Goal: Task Accomplishment & Management: Use online tool/utility

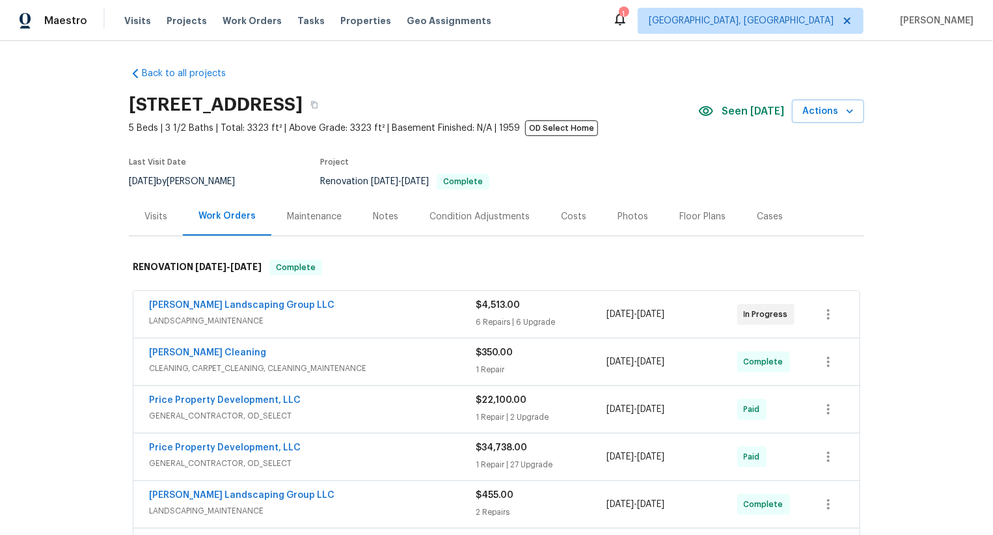
scroll to position [1562, 0]
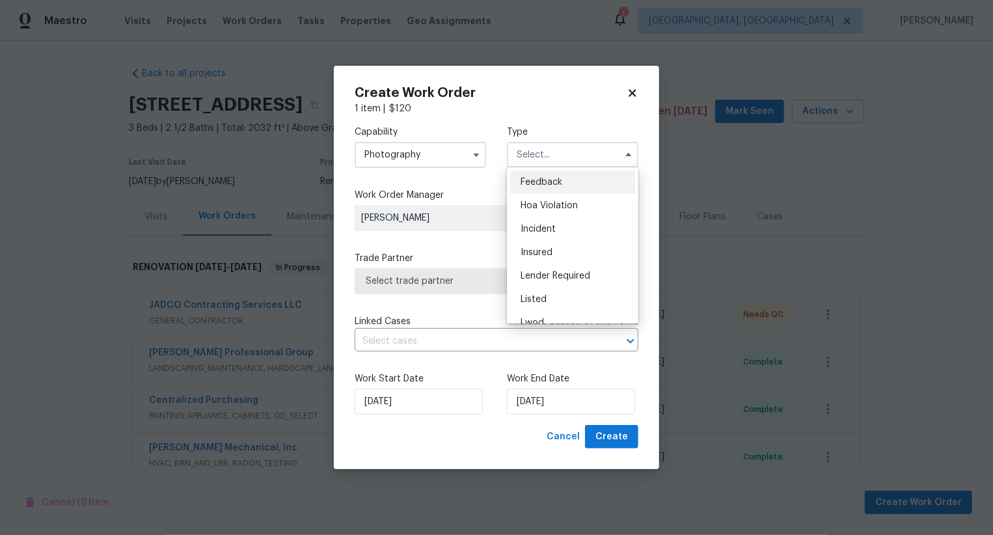
scroll to position [439, 0]
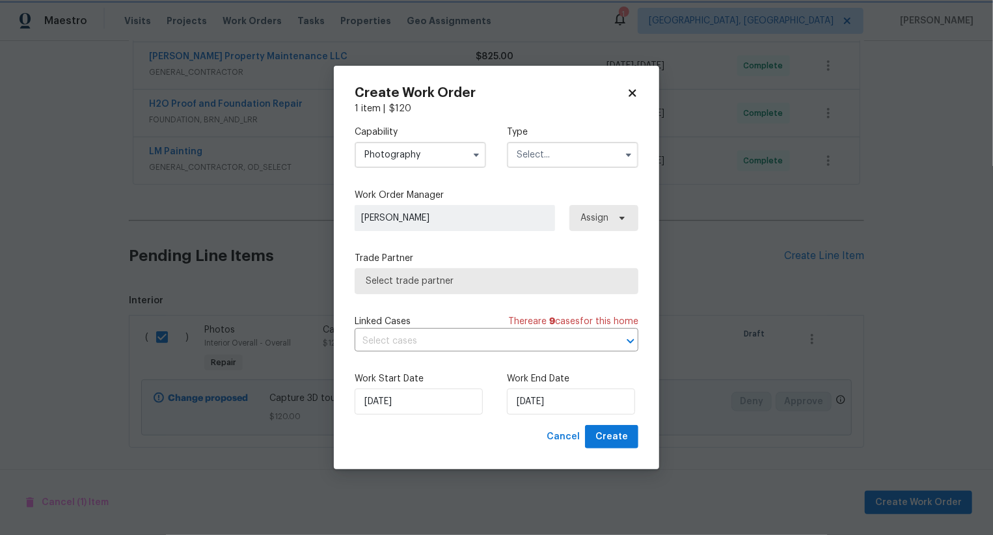
click at [633, 91] on icon at bounding box center [632, 92] width 7 height 7
checkbox input "false"
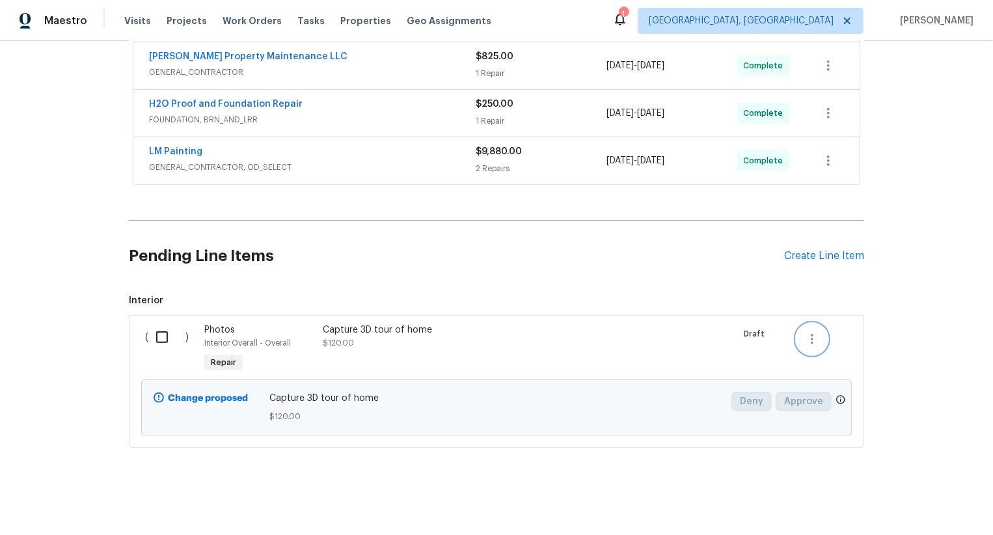
click at [808, 333] on icon "button" at bounding box center [812, 339] width 16 height 16
click at [824, 335] on li "Cancel" at bounding box center [822, 337] width 50 height 21
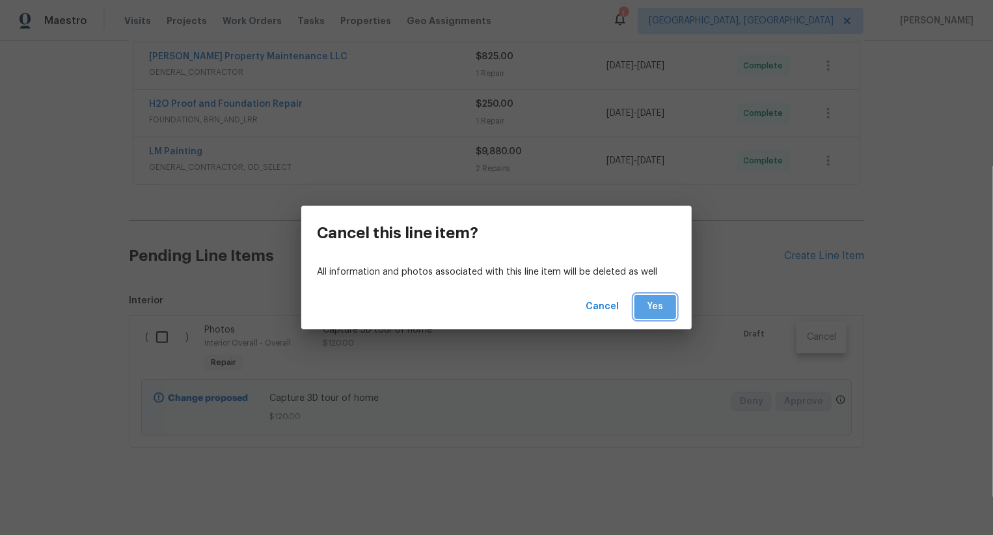
click at [657, 303] on span "Yes" at bounding box center [655, 307] width 21 height 16
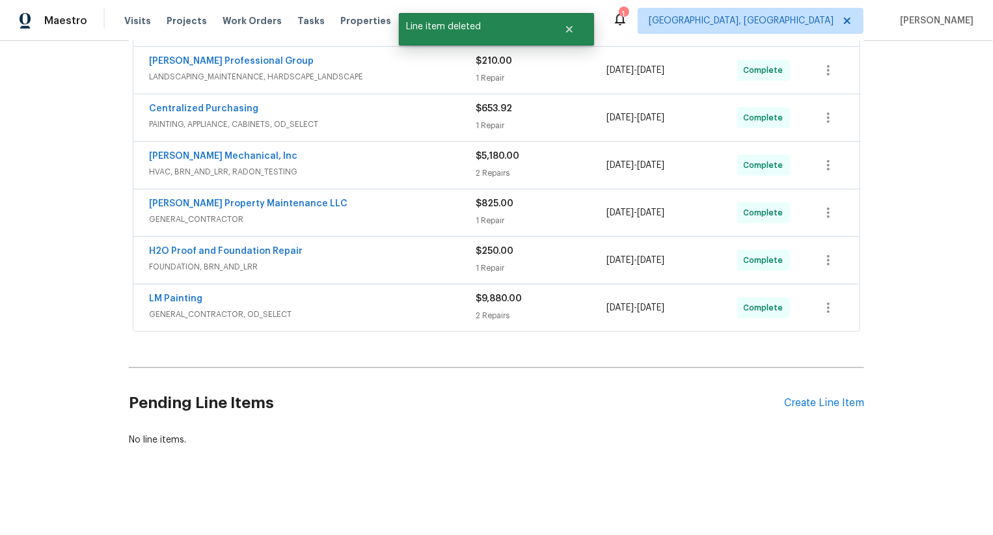
scroll to position [290, 0]
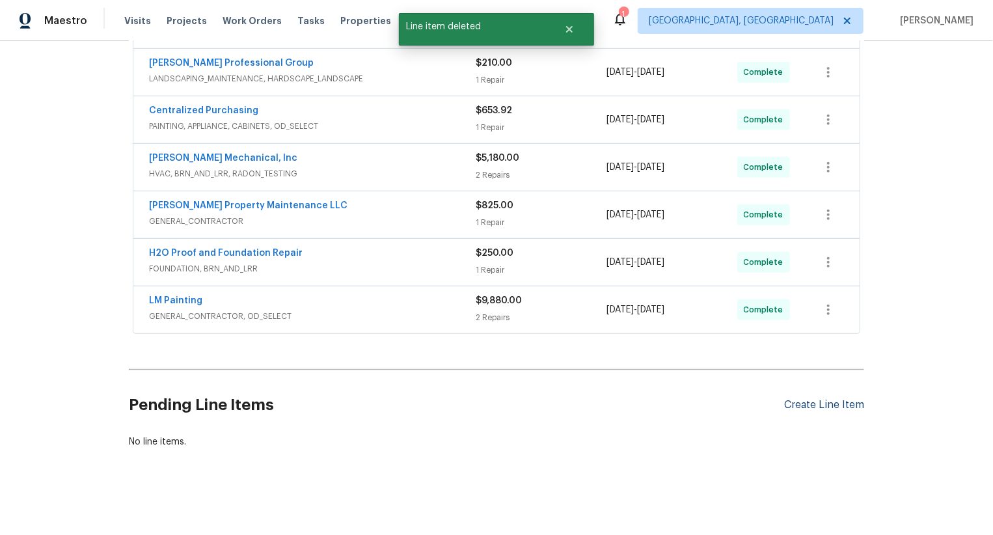
click at [821, 403] on div "Create Line Item" at bounding box center [824, 405] width 80 height 12
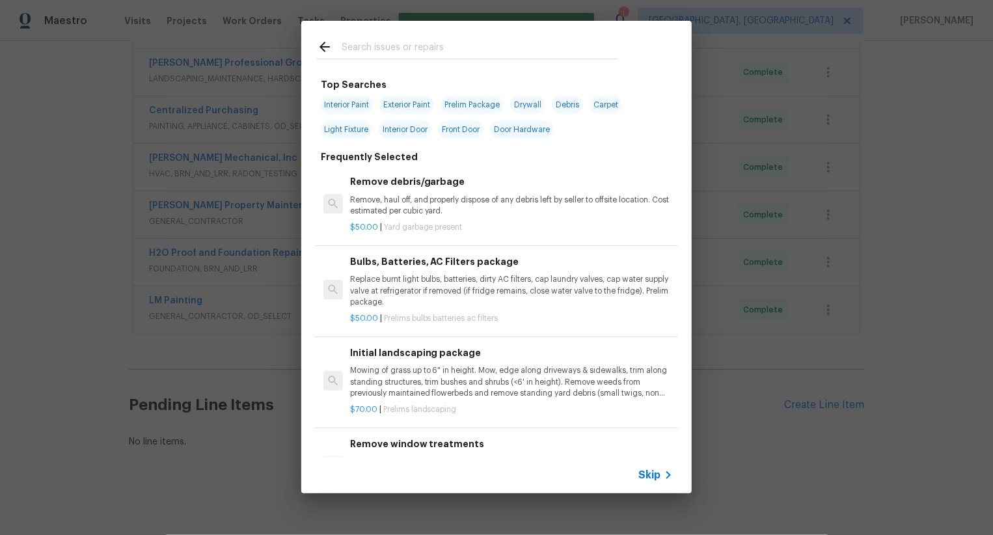
click at [653, 474] on span "Skip" at bounding box center [649, 475] width 22 height 13
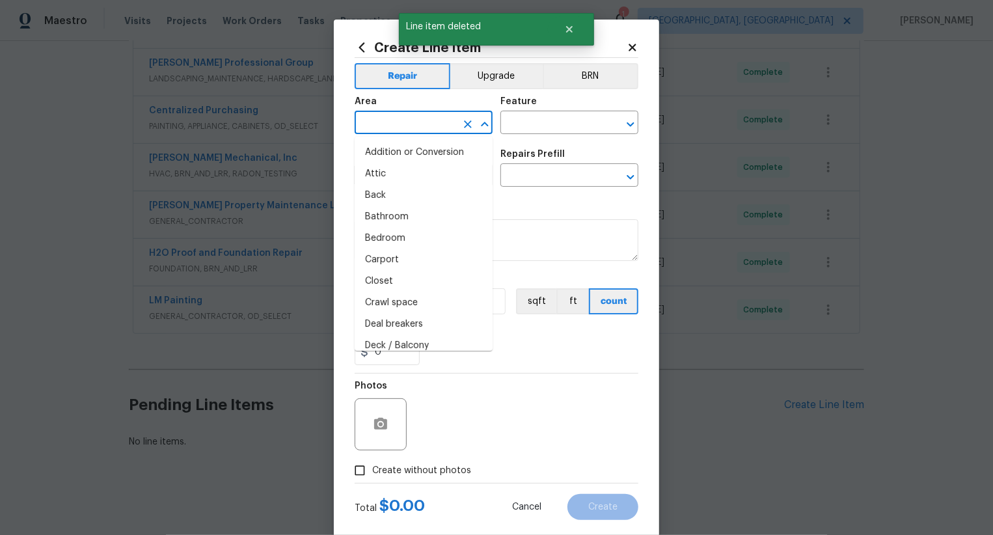
click at [406, 123] on input "text" at bounding box center [406, 124] width 102 height 20
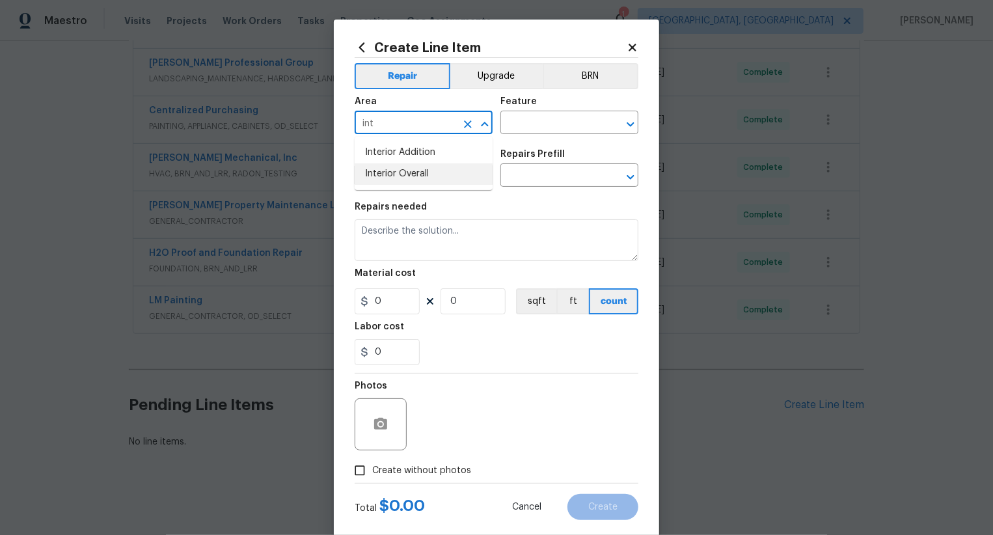
click at [411, 177] on li "Interior Overall" at bounding box center [424, 173] width 138 height 21
type input "Interior Overall"
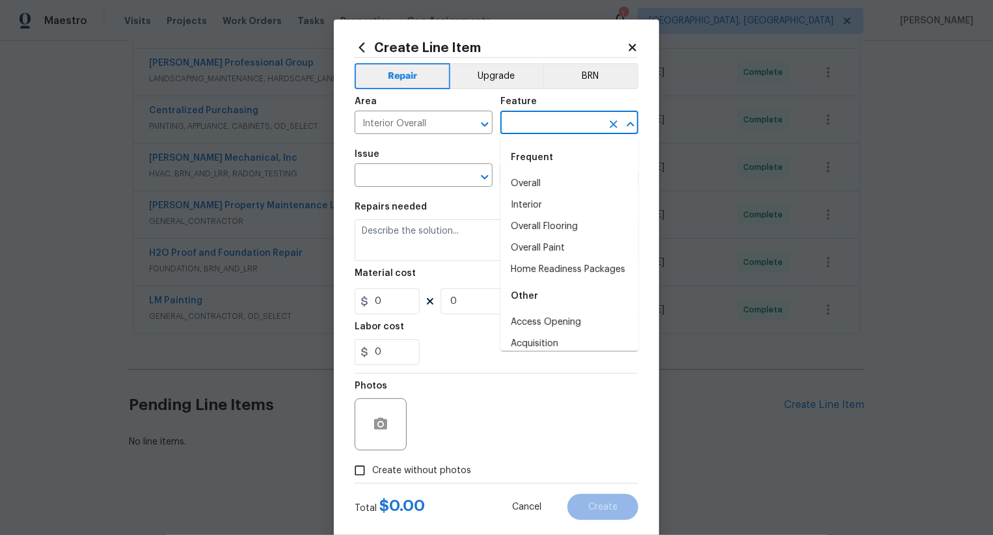
click at [537, 119] on input "text" at bounding box center [551, 124] width 102 height 20
click at [541, 179] on li "Overall" at bounding box center [569, 183] width 138 height 21
type input "Overall"
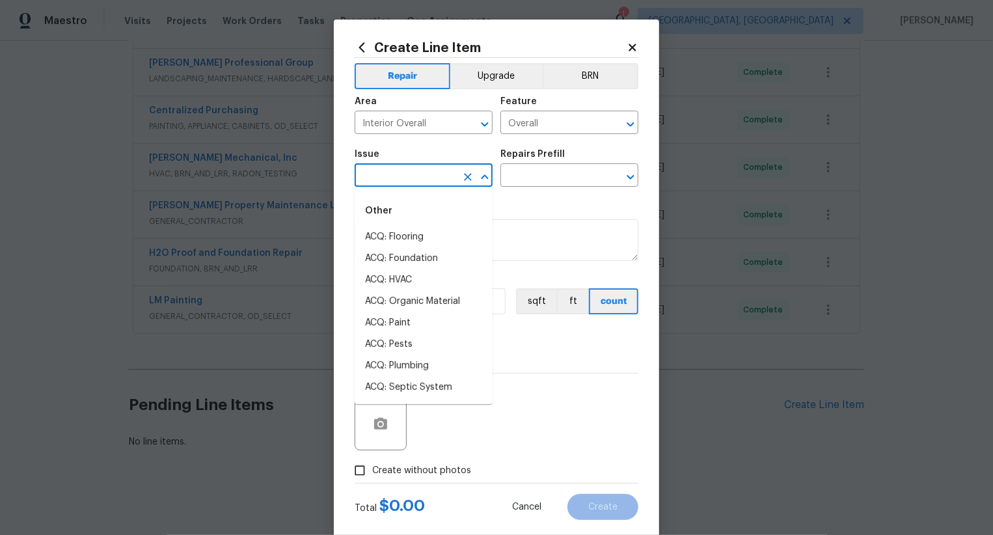
click at [422, 171] on input "text" at bounding box center [406, 177] width 102 height 20
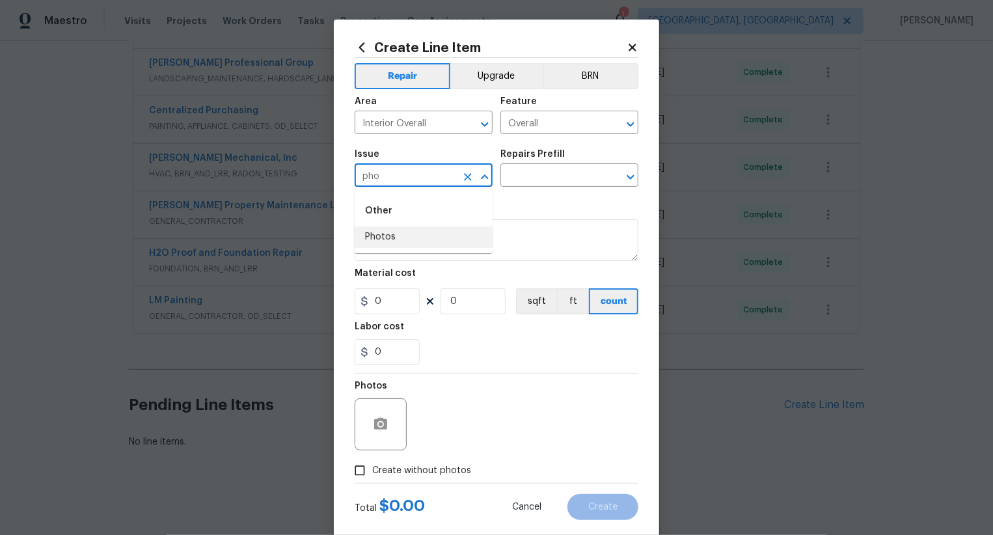
click at [402, 239] on li "Photos" at bounding box center [424, 236] width 138 height 21
type input "Photos"
click at [563, 185] on input "text" at bounding box center [551, 177] width 102 height 20
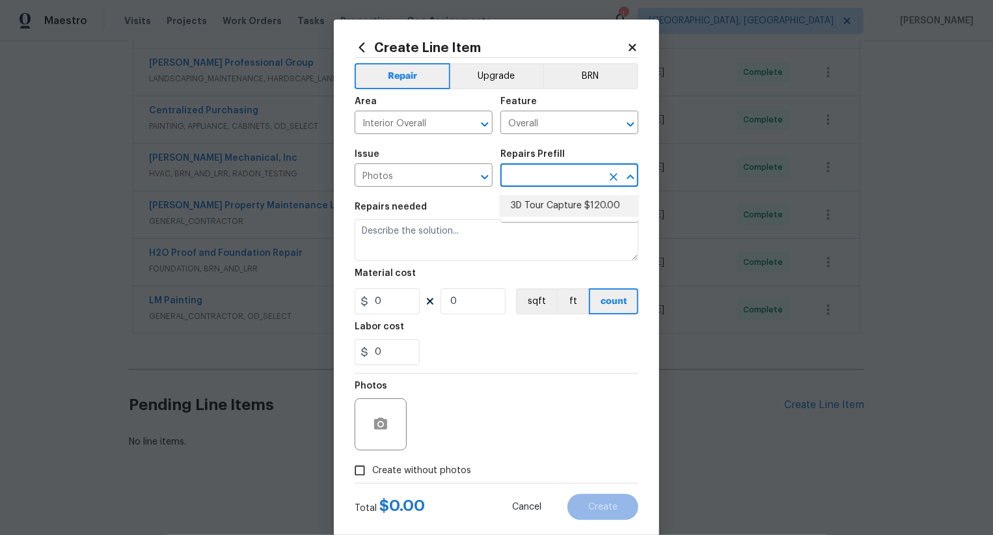
click at [562, 199] on li "3D Tour Capture $120.00" at bounding box center [569, 205] width 138 height 21
type input "3D Tour Capture $120.00"
type textarea "Capture 3D tour of home"
type input "120"
type input "1"
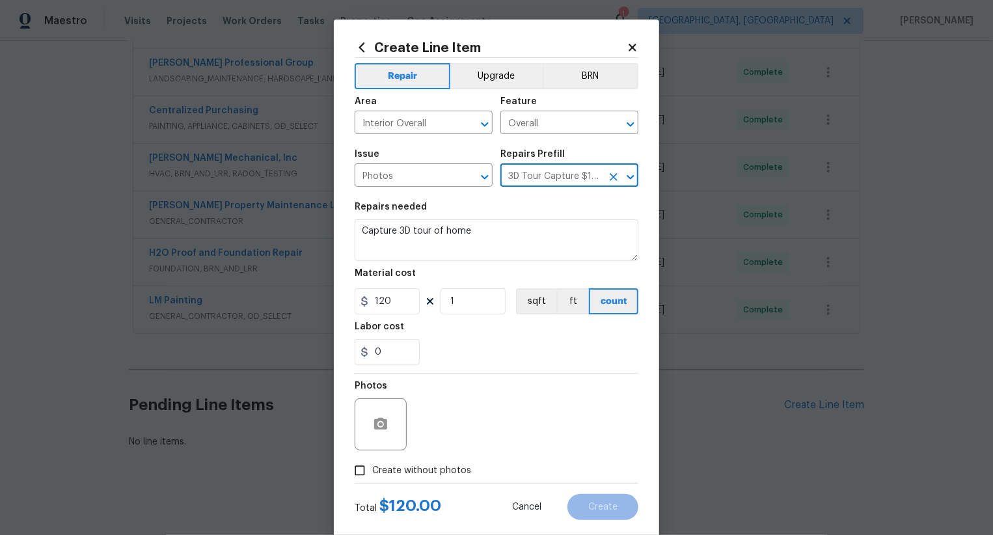
scroll to position [25, 0]
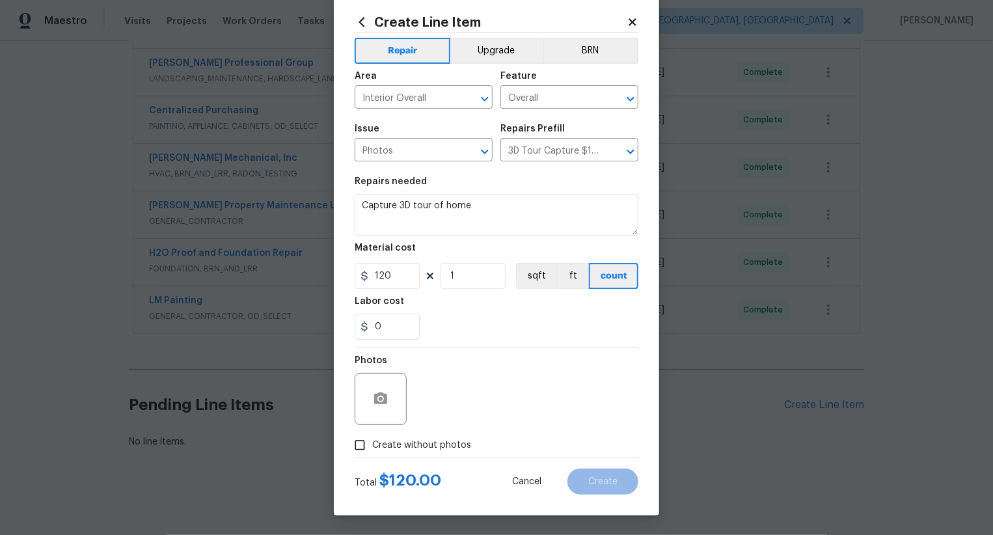
click at [405, 448] on span "Create without photos" at bounding box center [421, 446] width 99 height 14
click at [372, 448] on input "Create without photos" at bounding box center [359, 445] width 25 height 25
checkbox input "true"
click at [468, 411] on textarea at bounding box center [527, 399] width 221 height 52
type textarea ".."
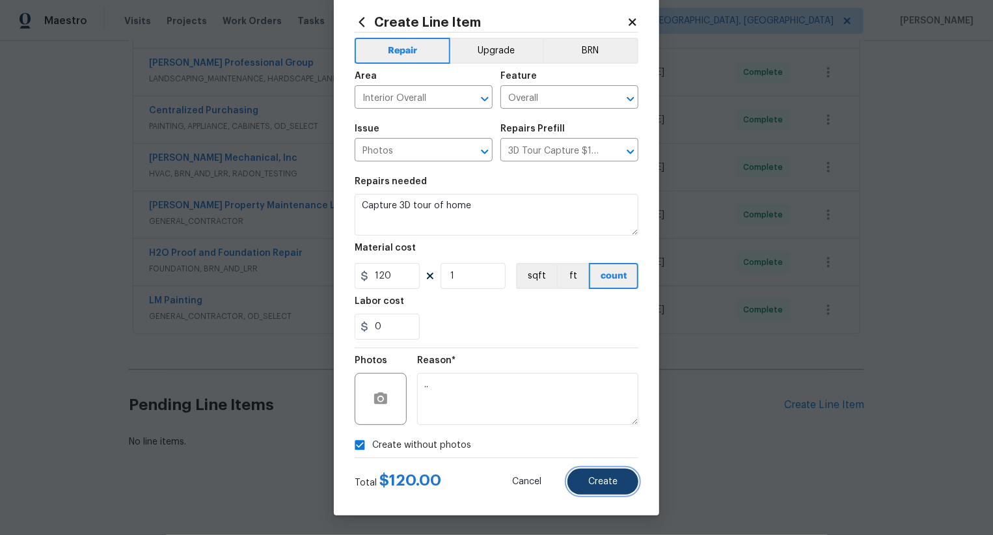
click at [591, 482] on span "Create" at bounding box center [602, 482] width 29 height 10
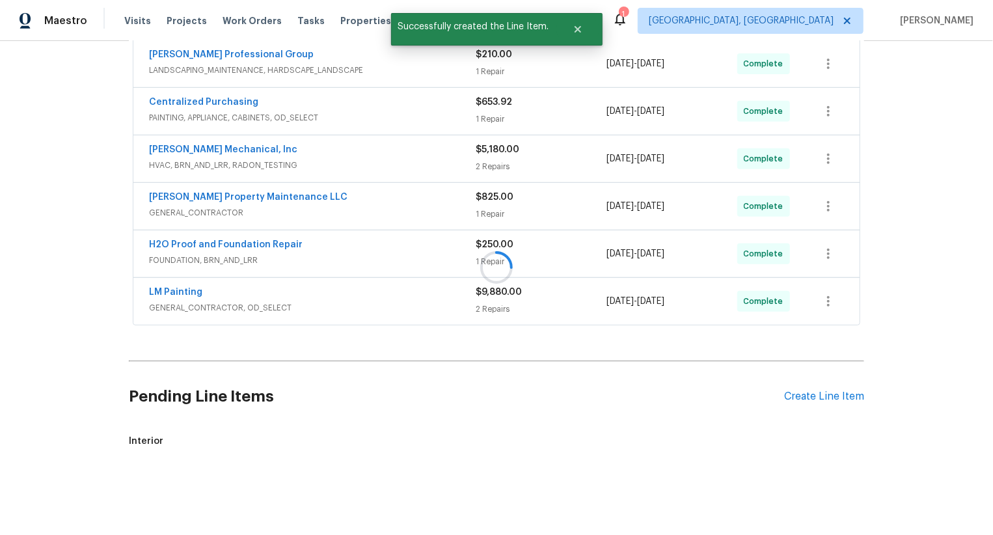
scroll to position [439, 0]
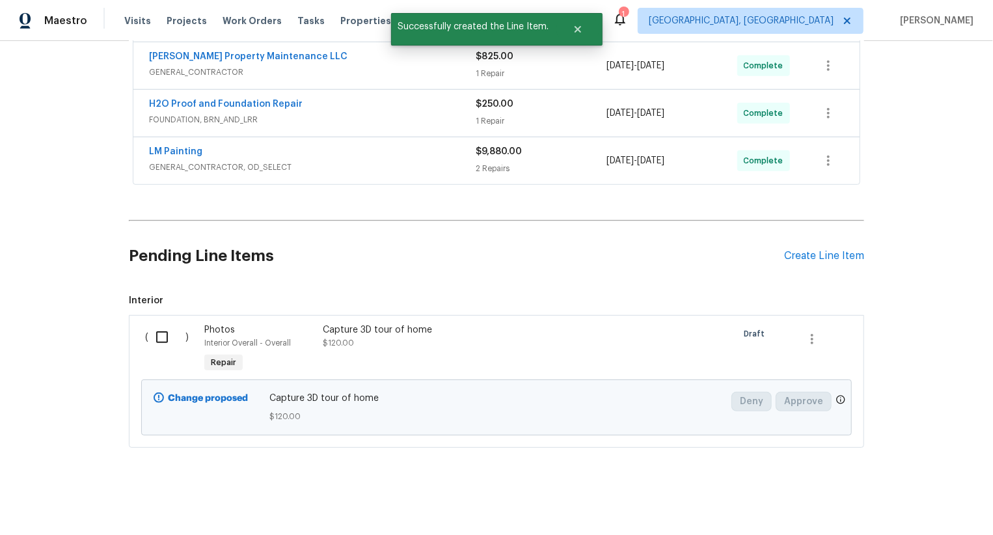
click at [167, 336] on input "checkbox" at bounding box center [166, 336] width 37 height 27
click at [954, 496] on span "Create Work Order" at bounding box center [918, 503] width 87 height 16
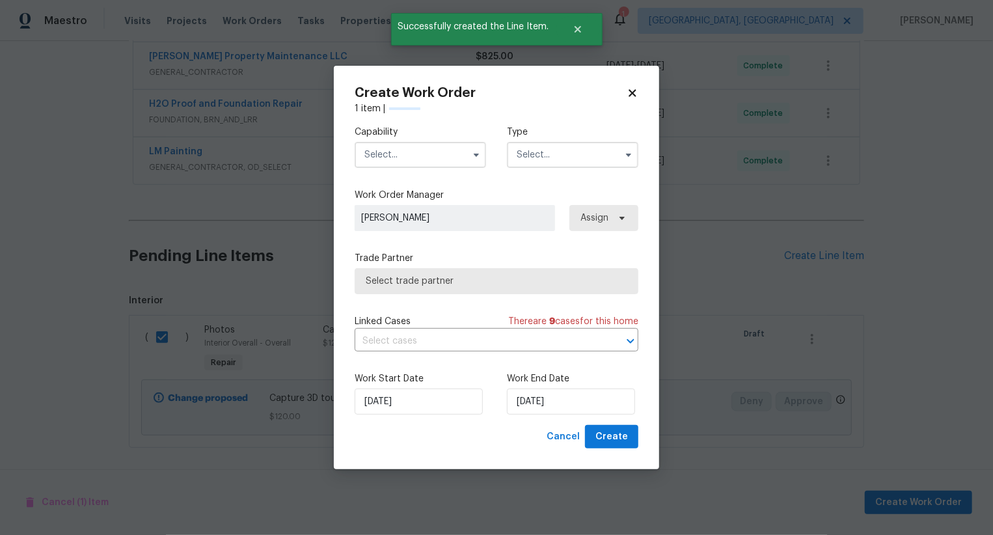
checkbox input "false"
click at [538, 402] on input "[DATE]" at bounding box center [571, 401] width 128 height 26
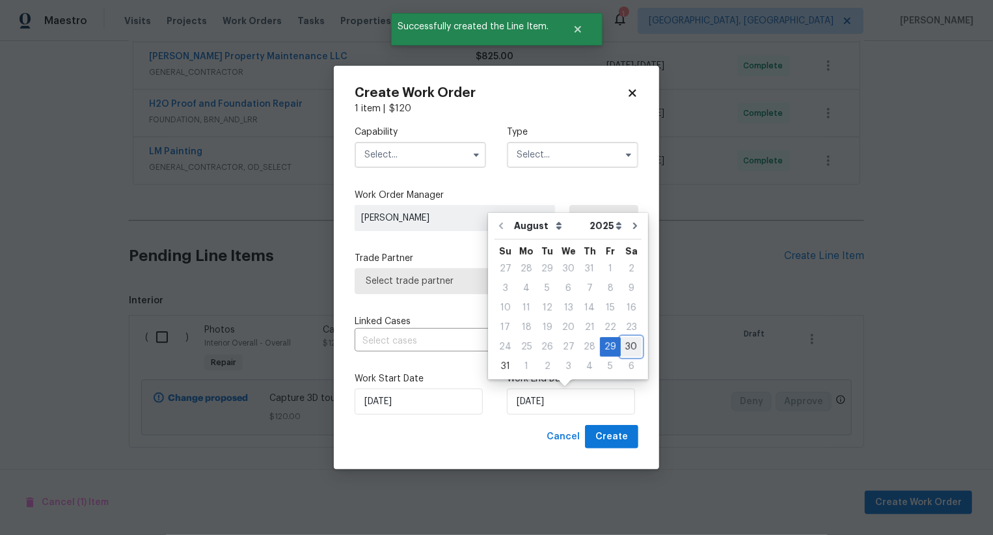
click at [631, 347] on div "30" at bounding box center [631, 347] width 21 height 18
type input "30/08/2025"
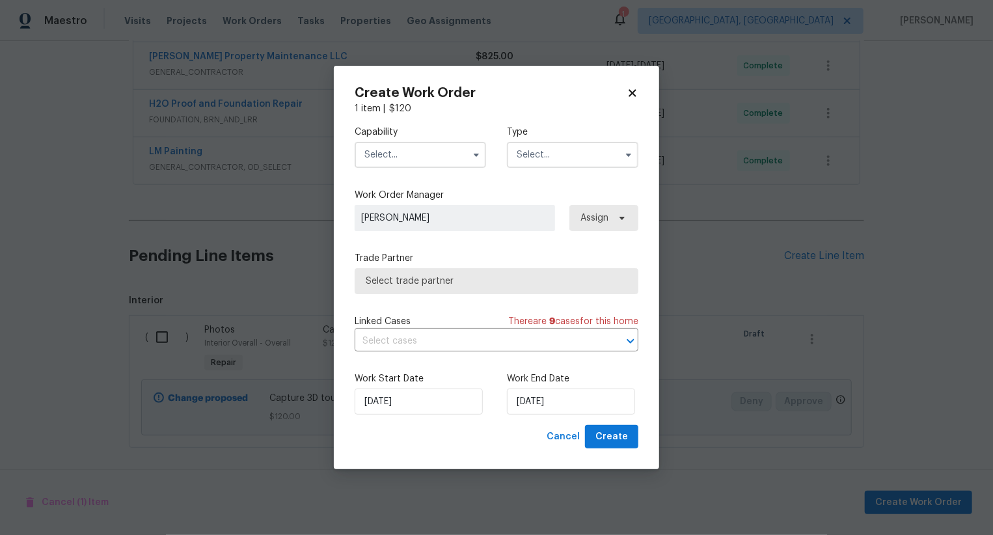
click at [419, 157] on input "text" at bounding box center [420, 155] width 131 height 26
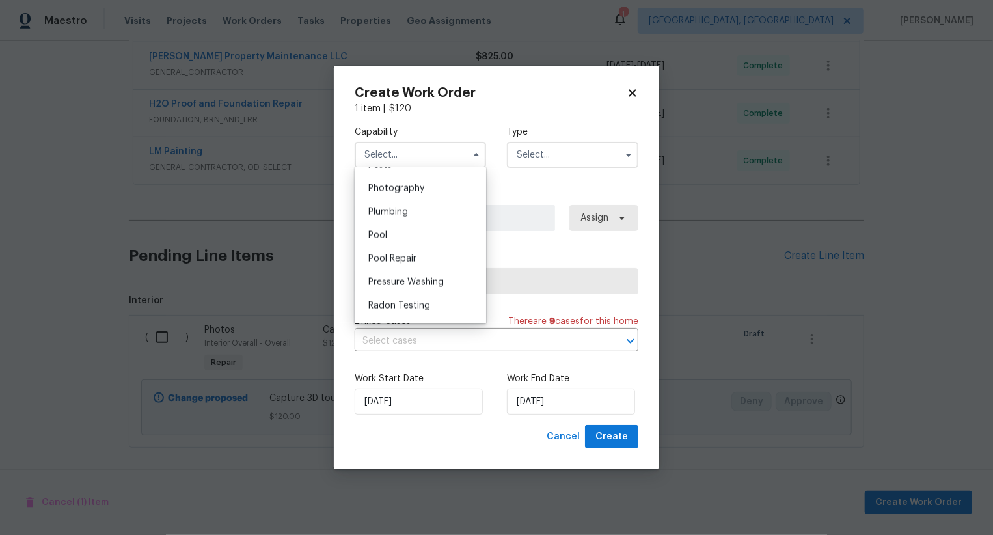
scroll to position [1124, 0]
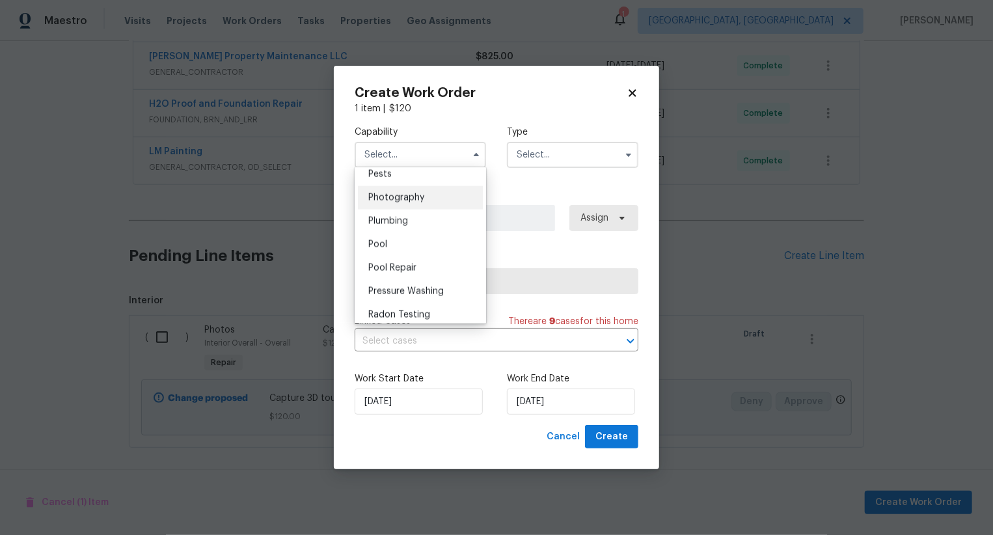
click at [430, 198] on div "Photography" at bounding box center [420, 197] width 125 height 23
type input "Photography"
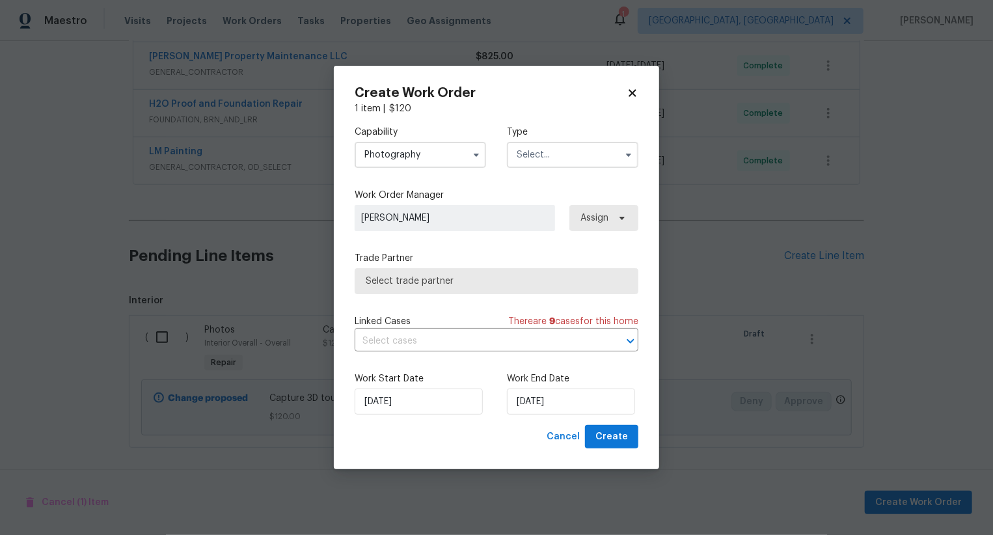
drag, startPoint x: 548, startPoint y: 164, endPoint x: 548, endPoint y: 188, distance: 24.1
click at [548, 169] on div "Capability Photography Type" at bounding box center [497, 146] width 284 height 63
click at [556, 157] on input "text" at bounding box center [572, 155] width 131 height 26
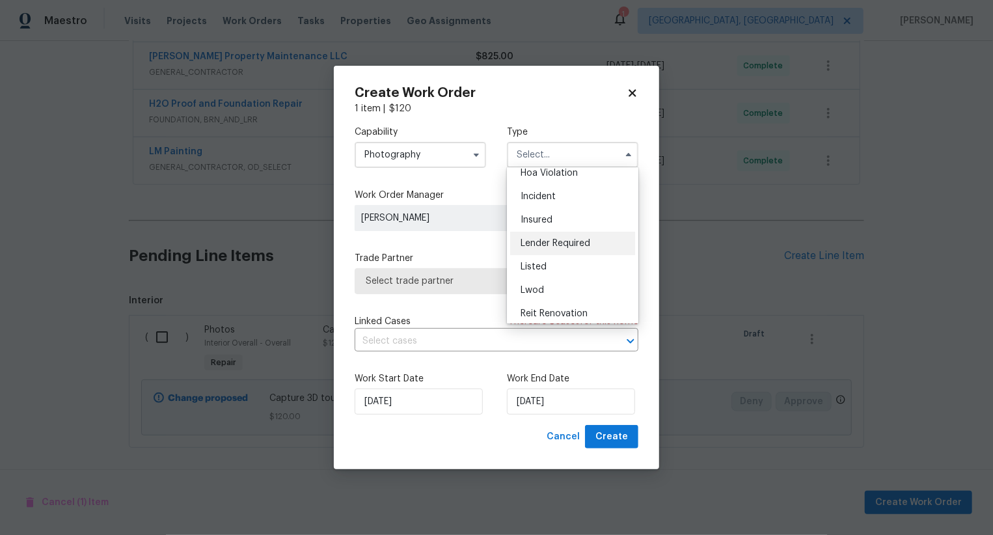
scroll to position [0, 0]
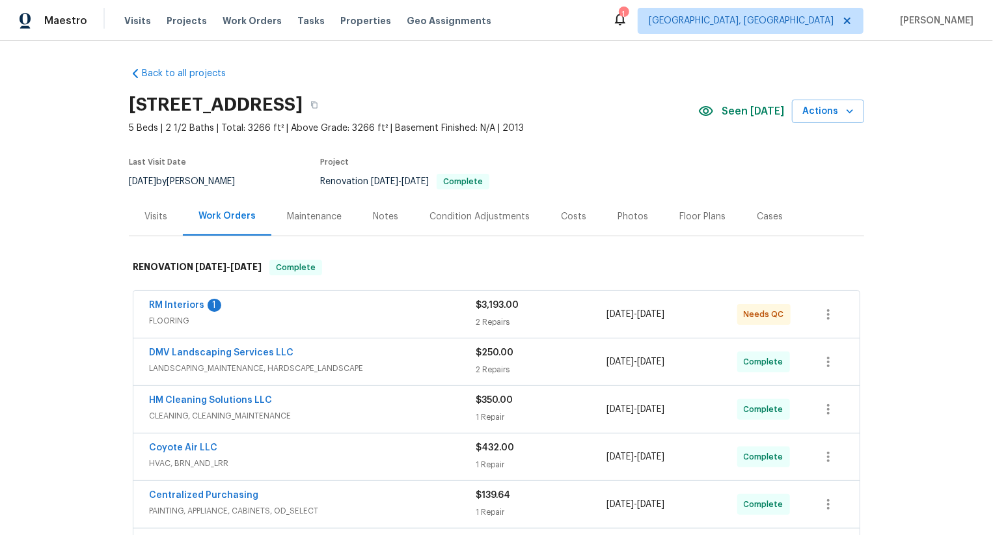
scroll to position [439, 0]
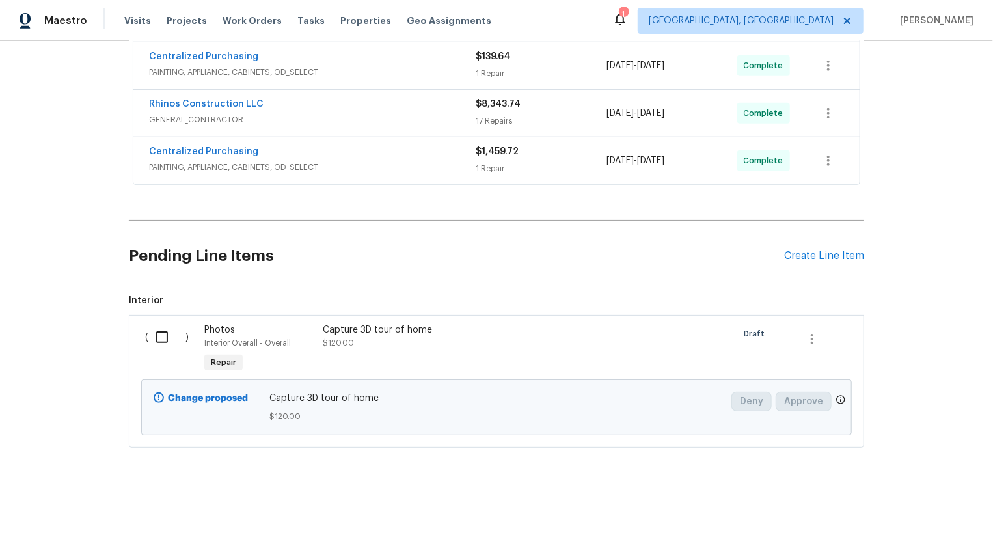
click at [164, 338] on input "checkbox" at bounding box center [166, 336] width 37 height 27
checkbox input "true"
click at [908, 502] on span "Create Work Order" at bounding box center [918, 503] width 87 height 16
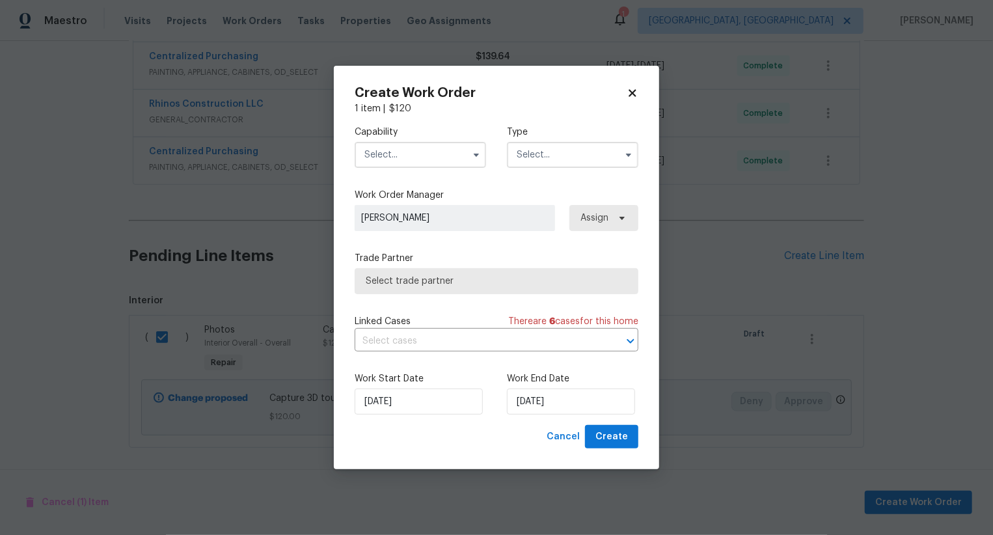
click at [425, 161] on input "text" at bounding box center [420, 155] width 131 height 26
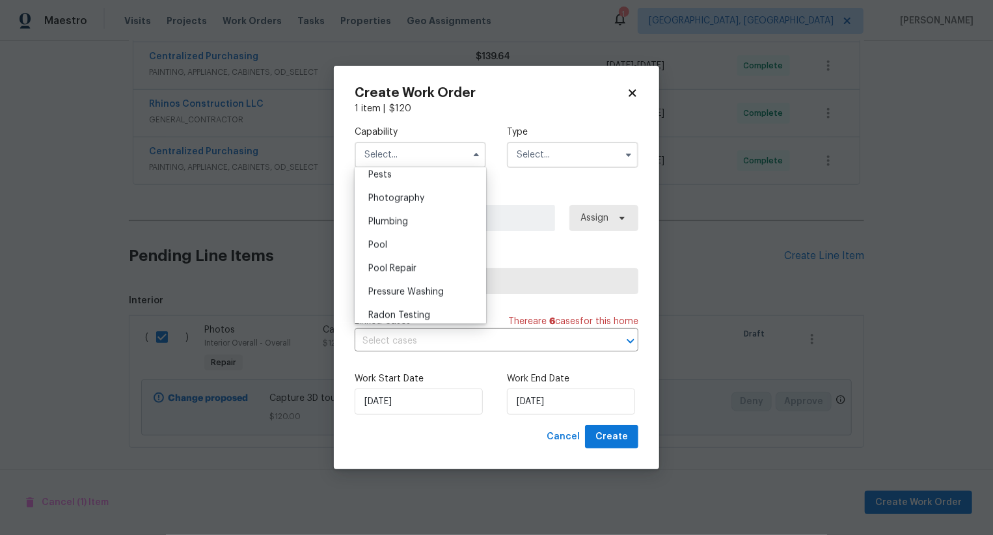
scroll to position [1122, 0]
click at [426, 206] on div "Photography" at bounding box center [420, 200] width 125 height 23
type input "Photography"
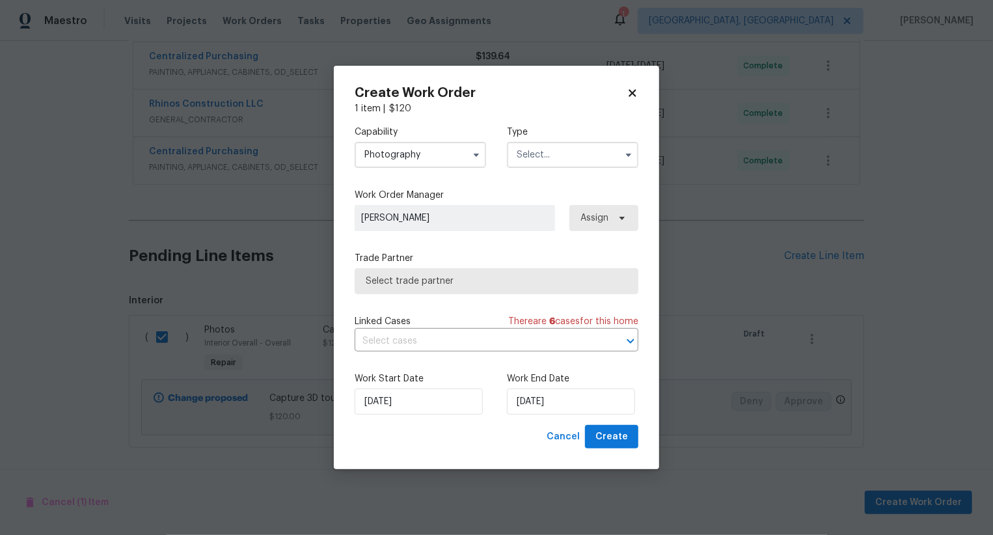
click at [549, 156] on input "text" at bounding box center [572, 155] width 131 height 26
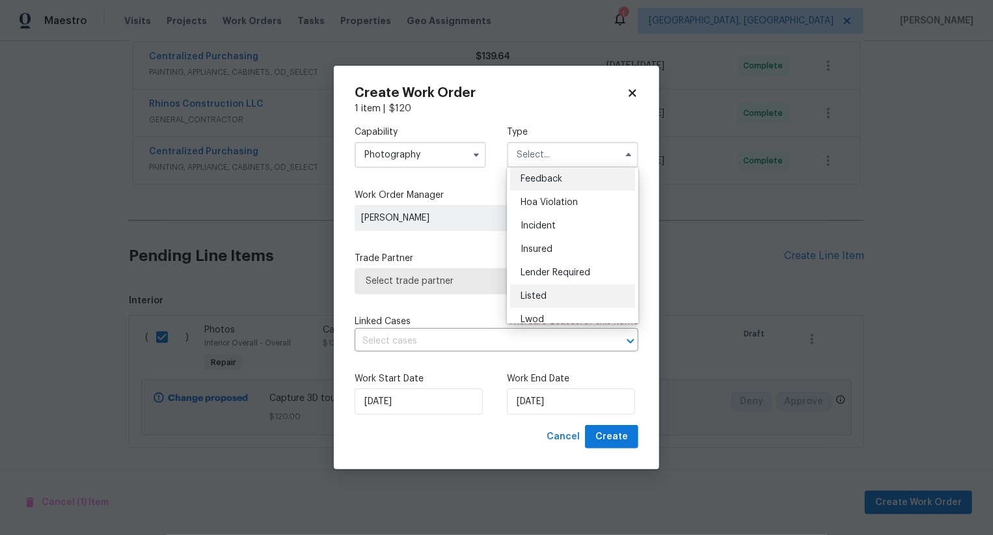
scroll to position [0, 0]
click at [460, 291] on span "Select trade partner" at bounding box center [497, 281] width 284 height 26
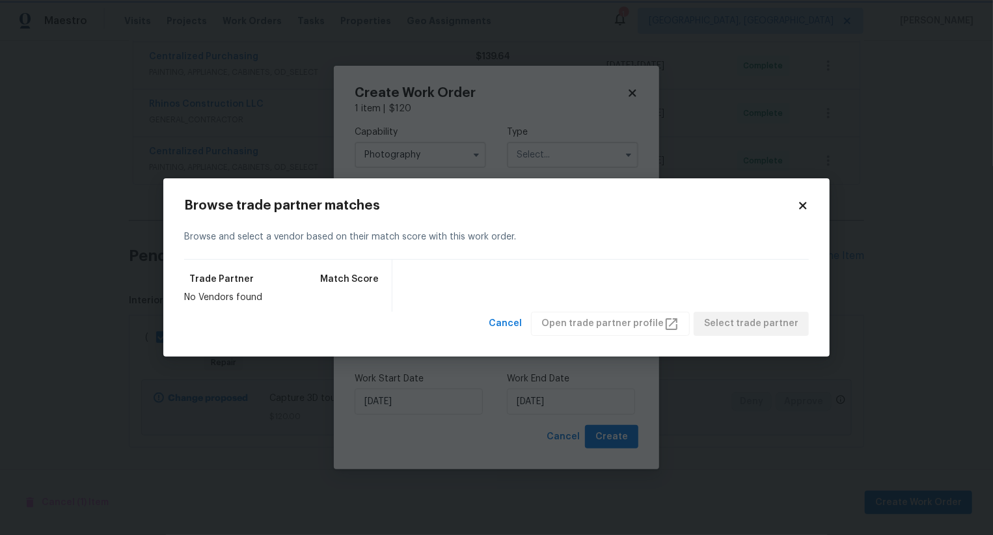
click at [478, 159] on body "Maestro Visits Projects Work Orders Tasks Properties Geo Assignments 1 [GEOGRAP…" at bounding box center [496, 267] width 993 height 535
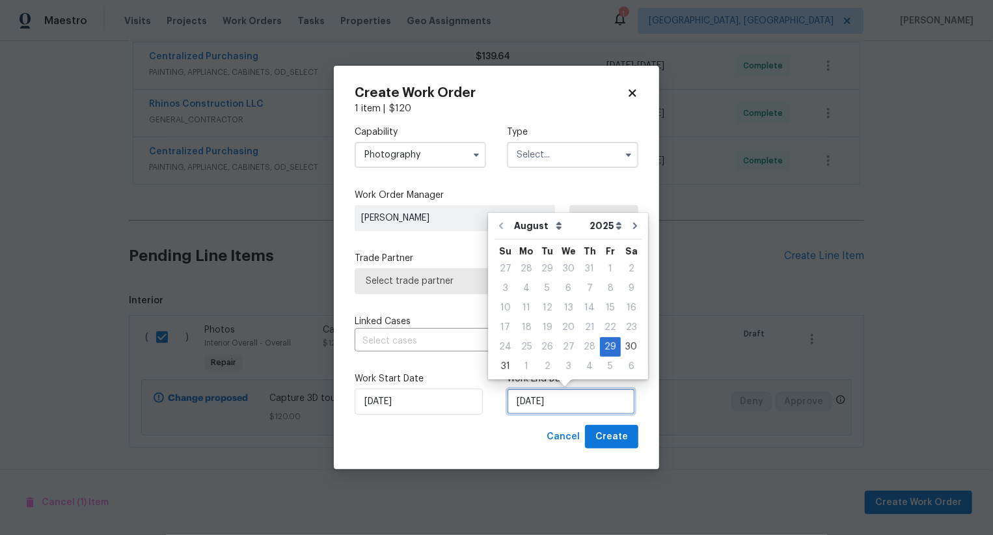
click at [524, 400] on input "[DATE]" at bounding box center [571, 401] width 128 height 26
click at [539, 370] on div "2" at bounding box center [547, 366] width 21 height 18
type input "[DATE]"
select select "8"
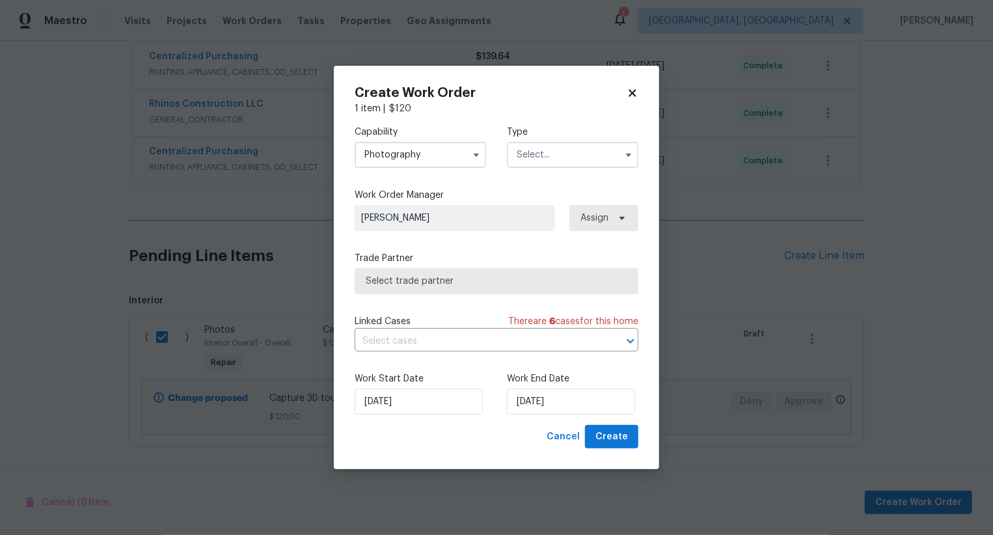
click at [528, 156] on input "text" at bounding box center [572, 155] width 131 height 26
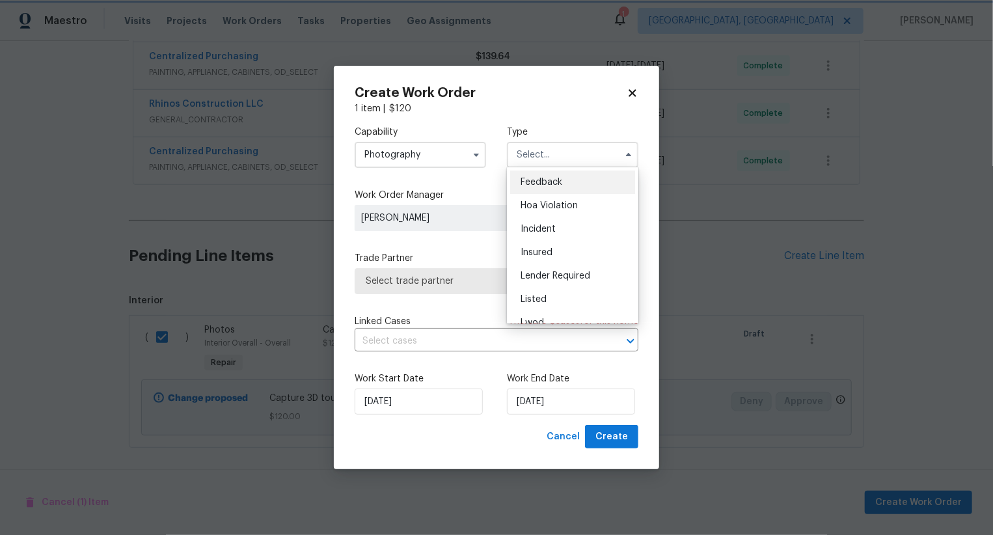
click at [482, 131] on label "Capability" at bounding box center [420, 132] width 131 height 13
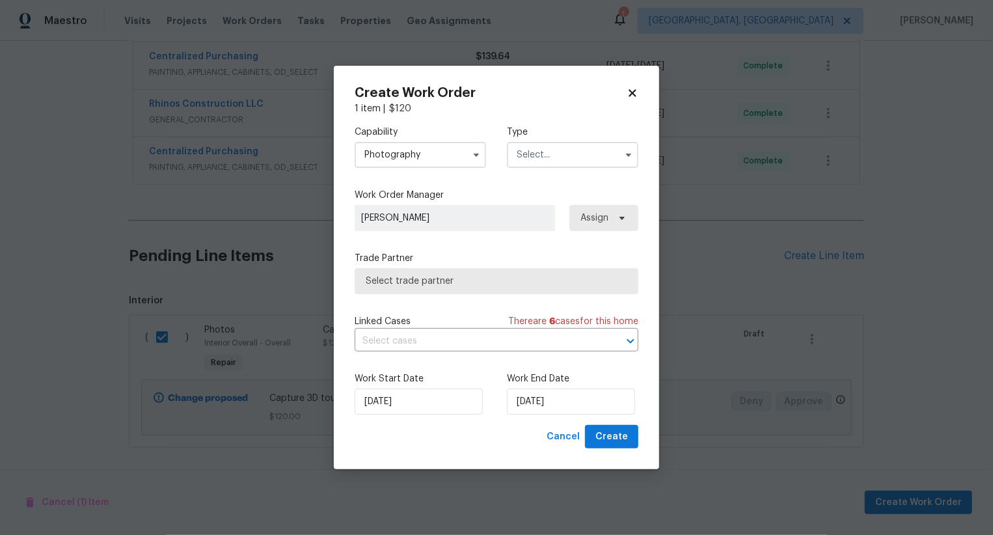
checkbox input "false"
